Goal: Navigation & Orientation: Find specific page/section

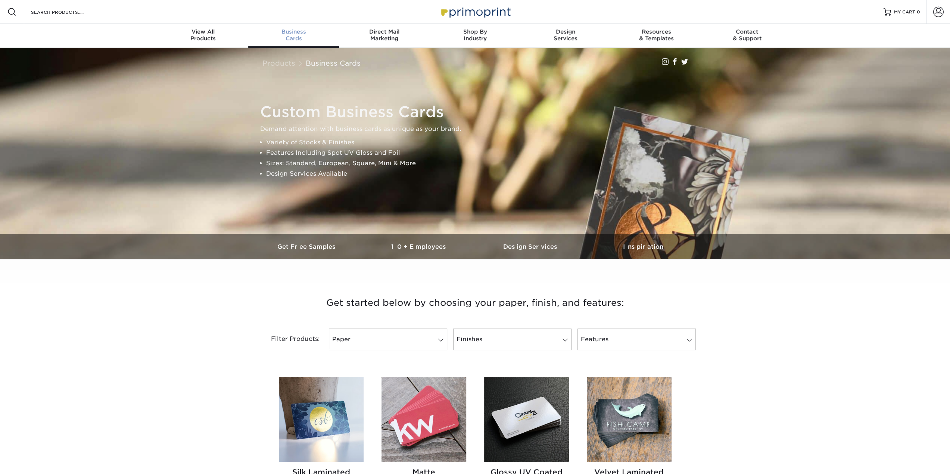
click at [293, 30] on span "Business" at bounding box center [293, 31] width 91 height 7
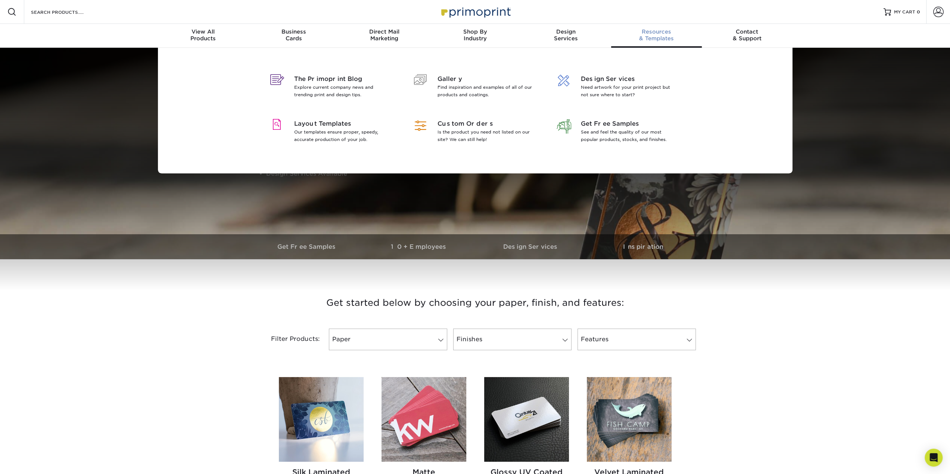
click at [665, 35] on div "Resources & Templates" at bounding box center [656, 34] width 91 height 13
click at [464, 93] on p "Find inspiration and examples of all of our products and coatings." at bounding box center [485, 91] width 97 height 15
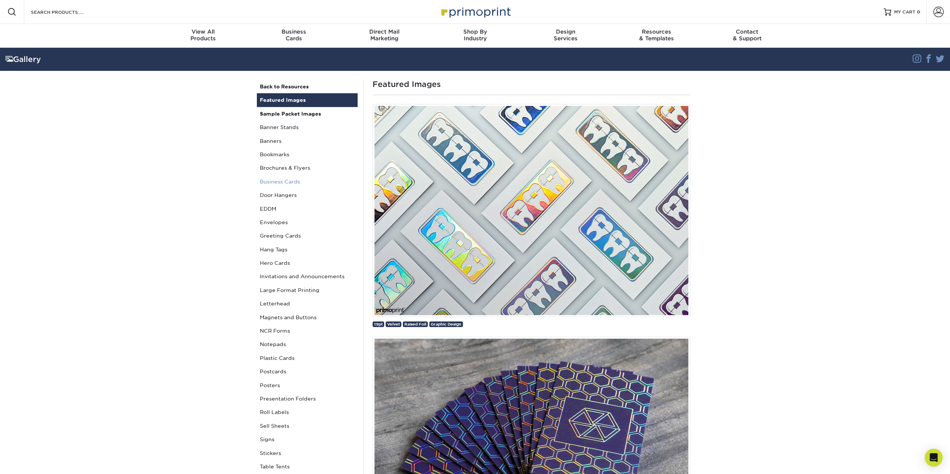
click at [287, 182] on link "Business Cards" at bounding box center [307, 181] width 101 height 13
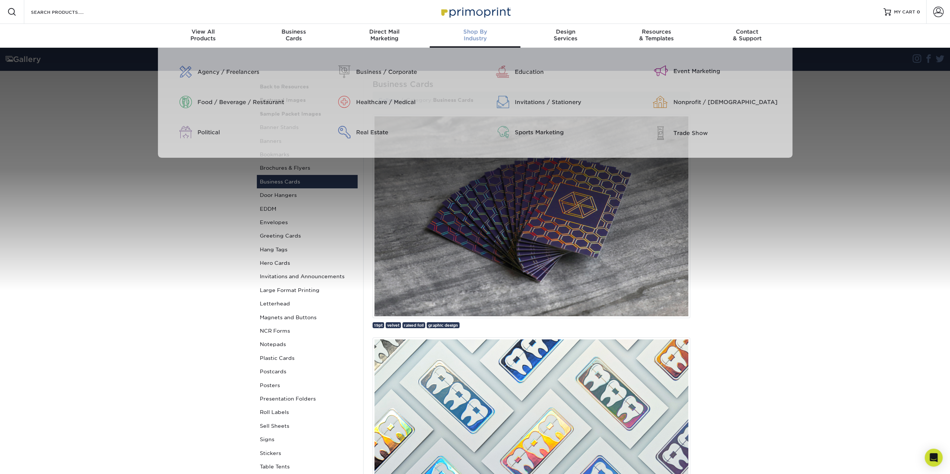
click at [474, 34] on span "Shop By" at bounding box center [475, 31] width 91 height 7
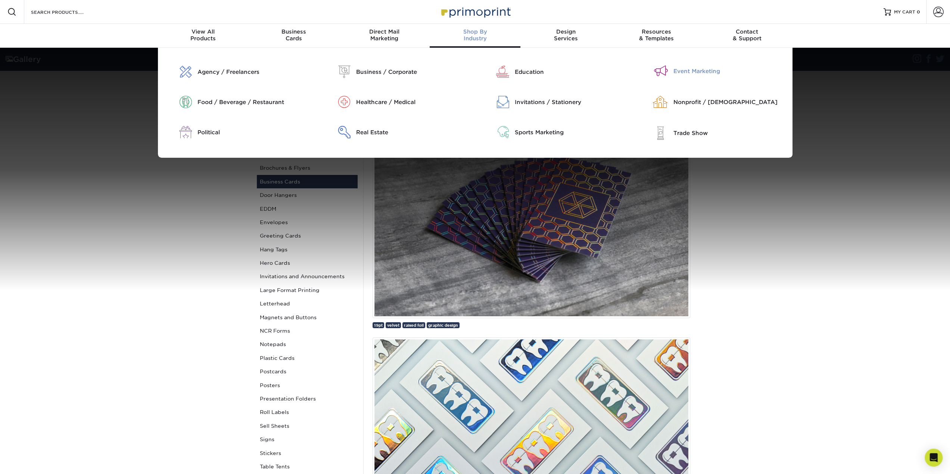
click at [695, 71] on div "Event Marketing" at bounding box center [729, 71] width 113 height 8
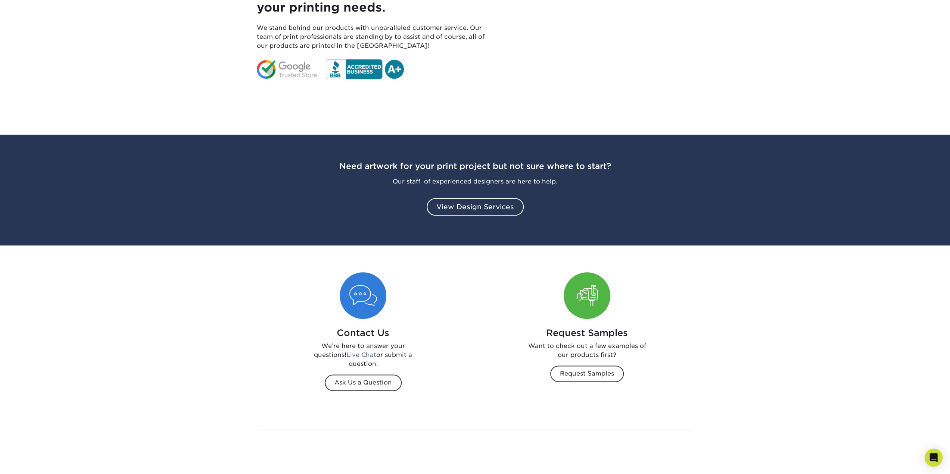
scroll to position [784, 0]
